Goal: Find specific page/section: Find specific page/section

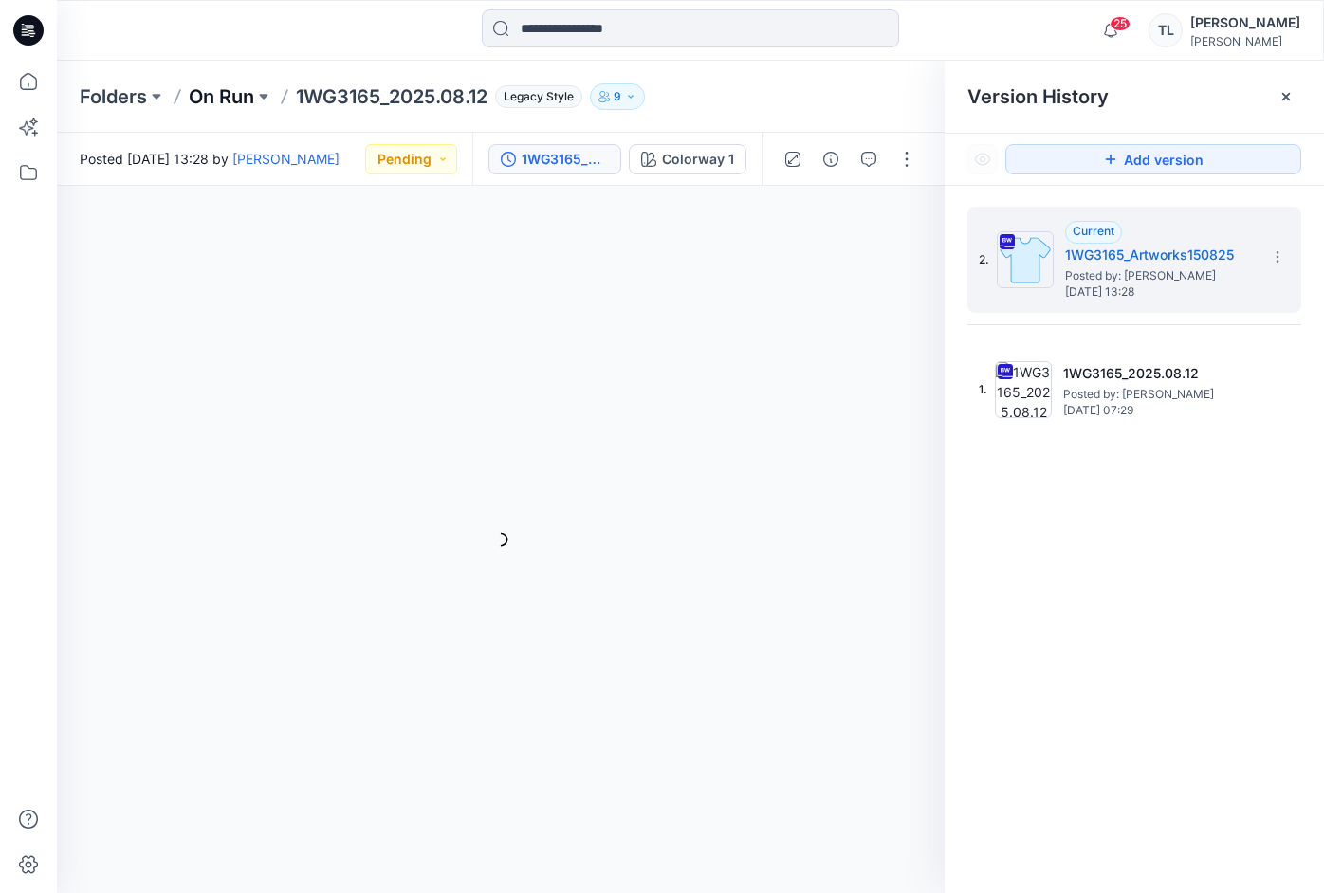
drag, startPoint x: 0, startPoint y: 0, endPoint x: 218, endPoint y: 104, distance: 241.7
click at [218, 104] on p "On Run" at bounding box center [221, 96] width 65 height 27
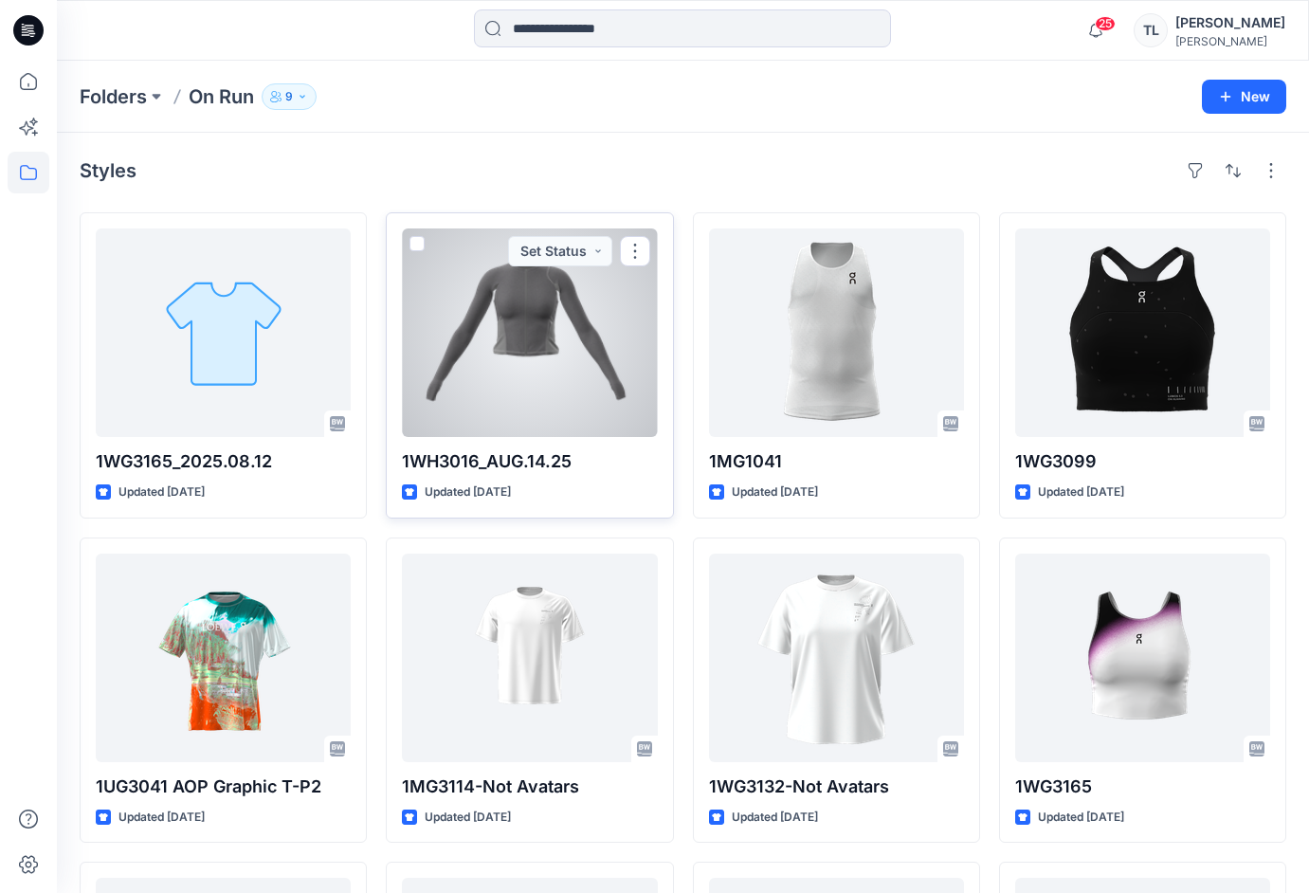
click at [594, 333] on div at bounding box center [529, 332] width 255 height 209
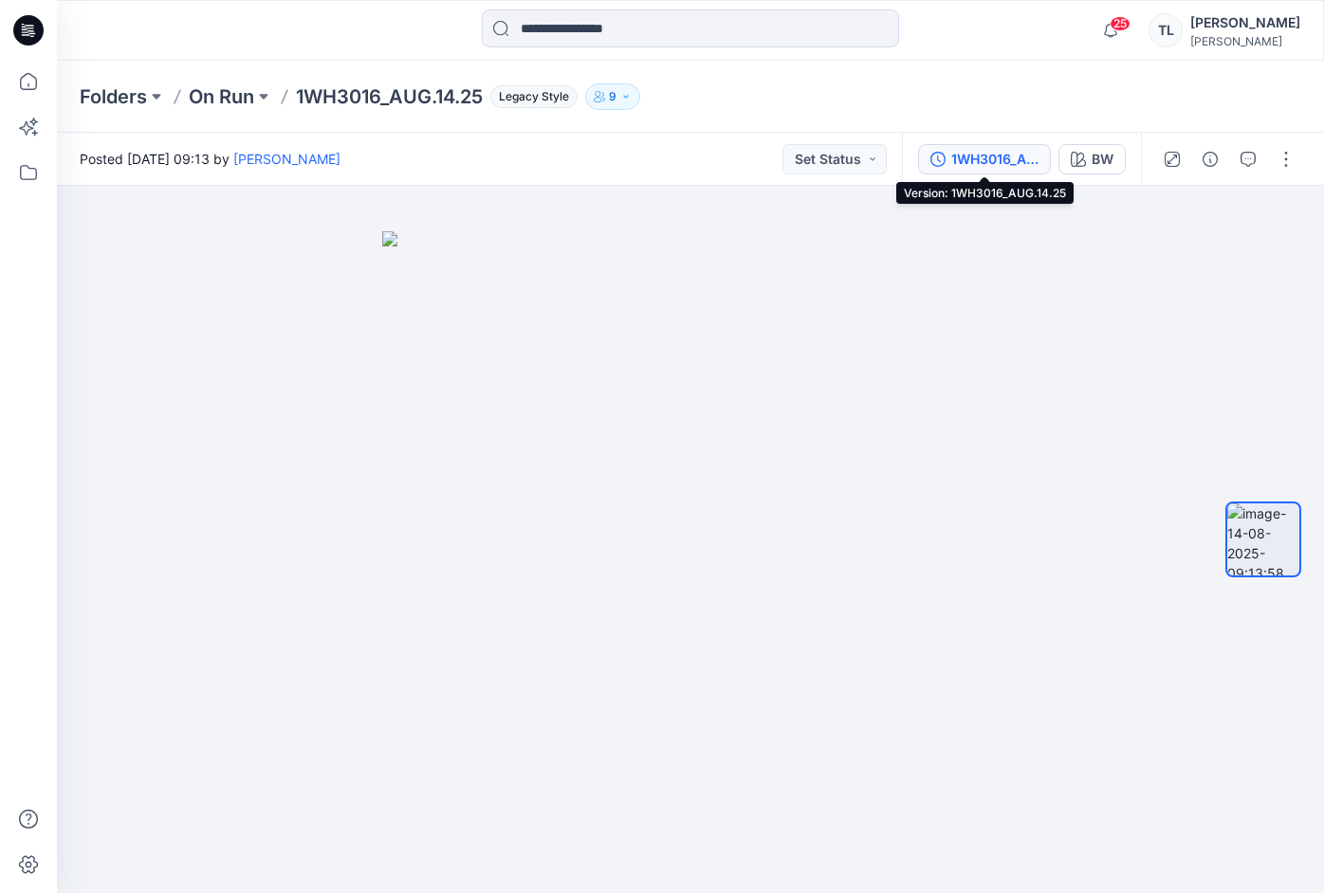
click at [994, 166] on div "1WH3016_AUG.14.25" at bounding box center [994, 159] width 87 height 21
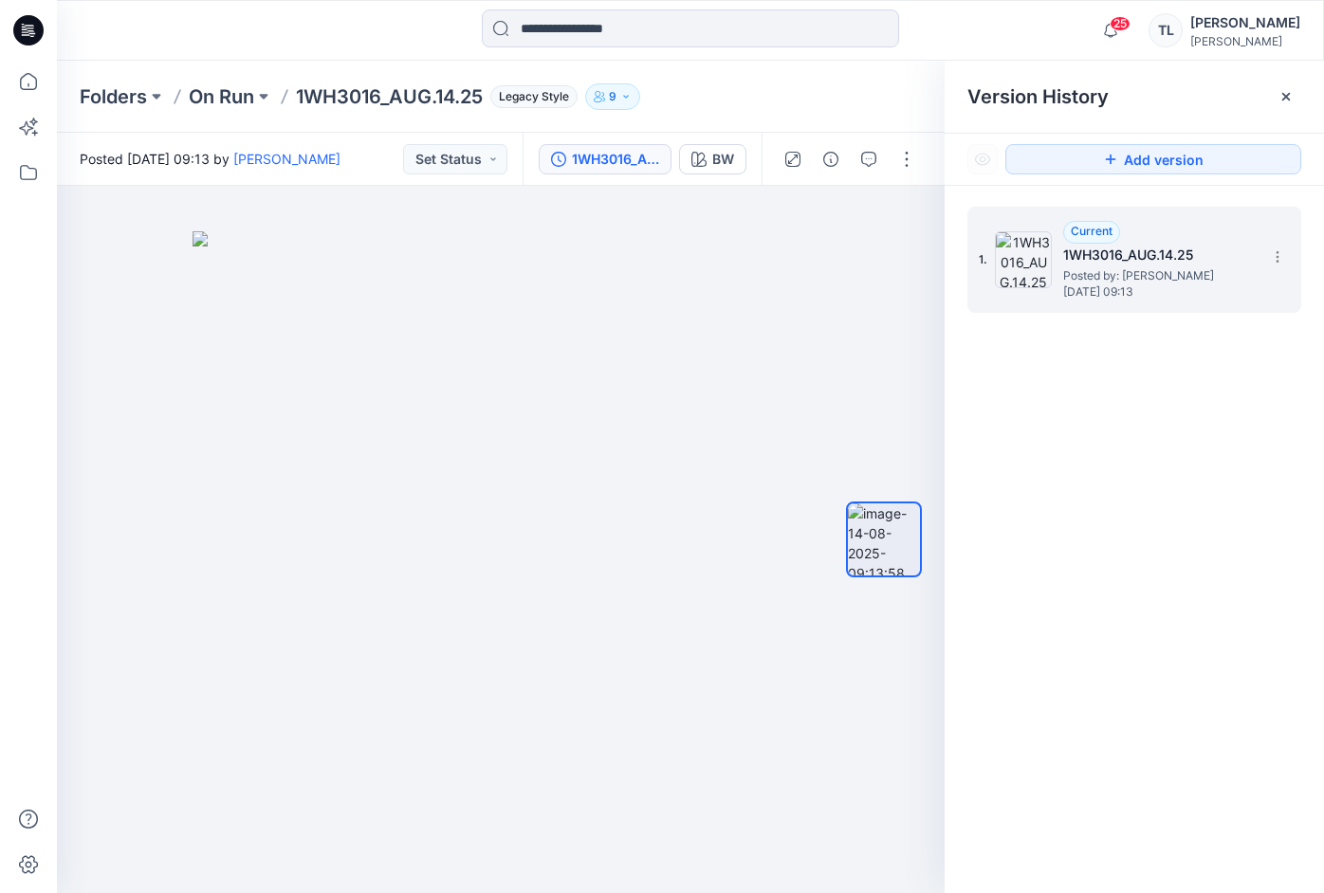
click at [1153, 283] on span "Posted by: [PERSON_NAME]" at bounding box center [1158, 275] width 190 height 19
click at [1285, 259] on section at bounding box center [1276, 256] width 30 height 30
click at [1123, 515] on div "1. Current 1WH3016_AUG.14.25 Posted by: [PERSON_NAME] [DATE] 09:13 Duplicate Ve…" at bounding box center [1133, 553] width 379 height 735
click at [912, 159] on button "button" at bounding box center [906, 159] width 30 height 30
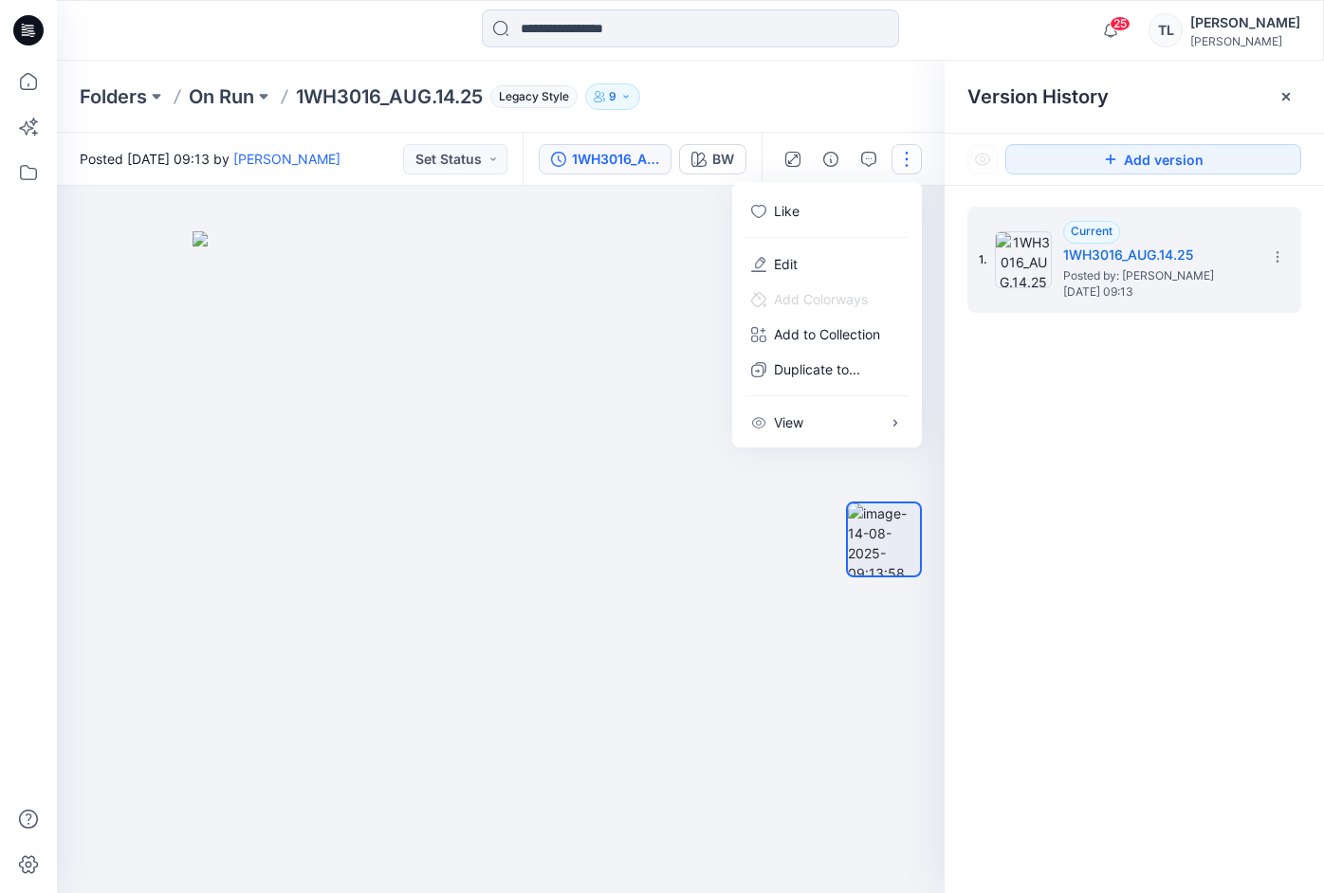
click at [1079, 593] on div "1. Current 1WH3016_AUG.14.25 Posted by: [PERSON_NAME] [DATE] 09:13" at bounding box center [1133, 553] width 379 height 735
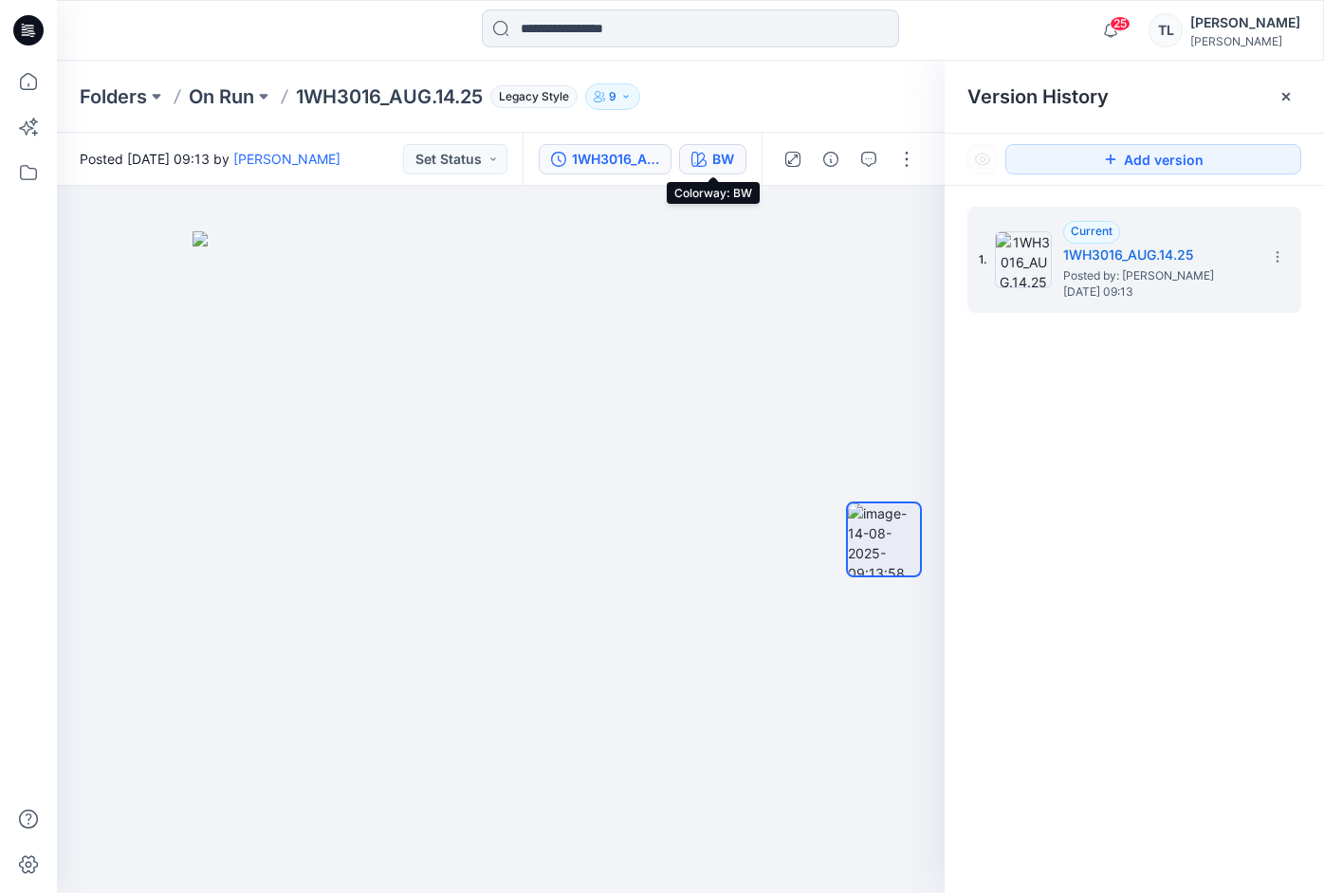
click at [733, 159] on div "BW" at bounding box center [723, 159] width 22 height 21
